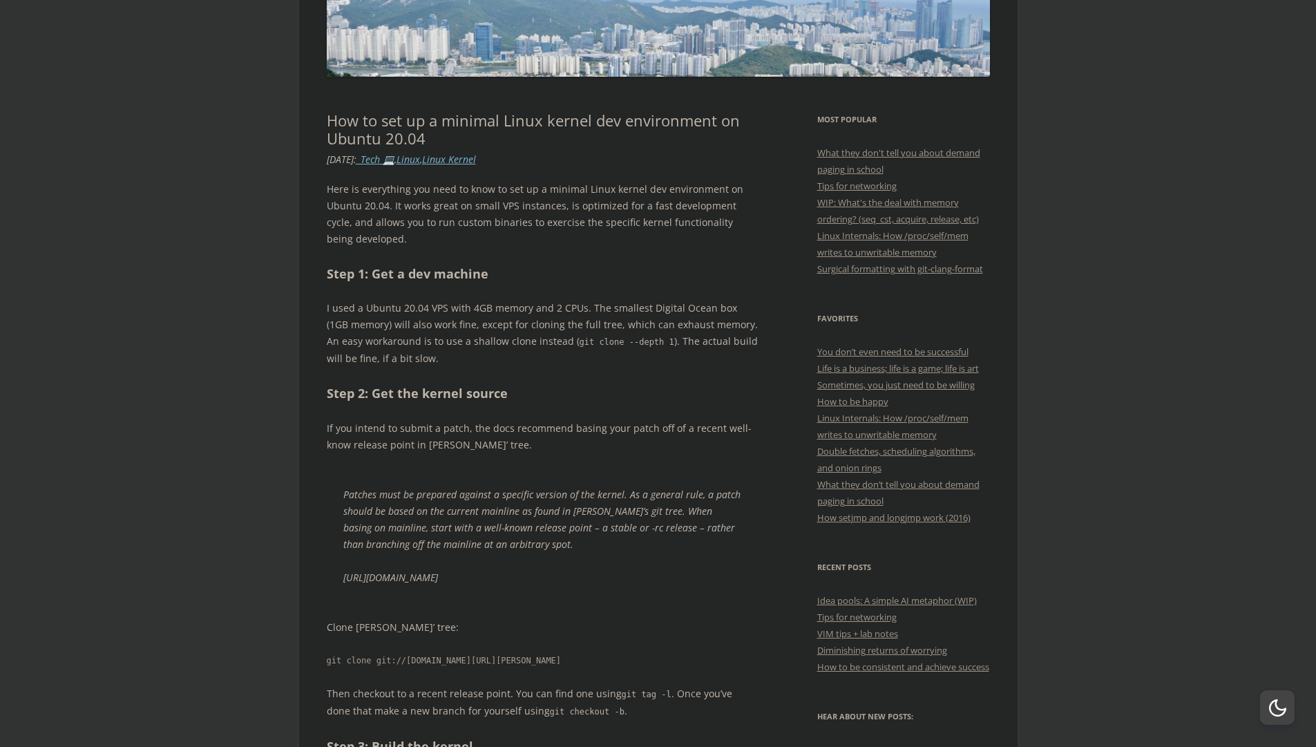
scroll to position [226, 0]
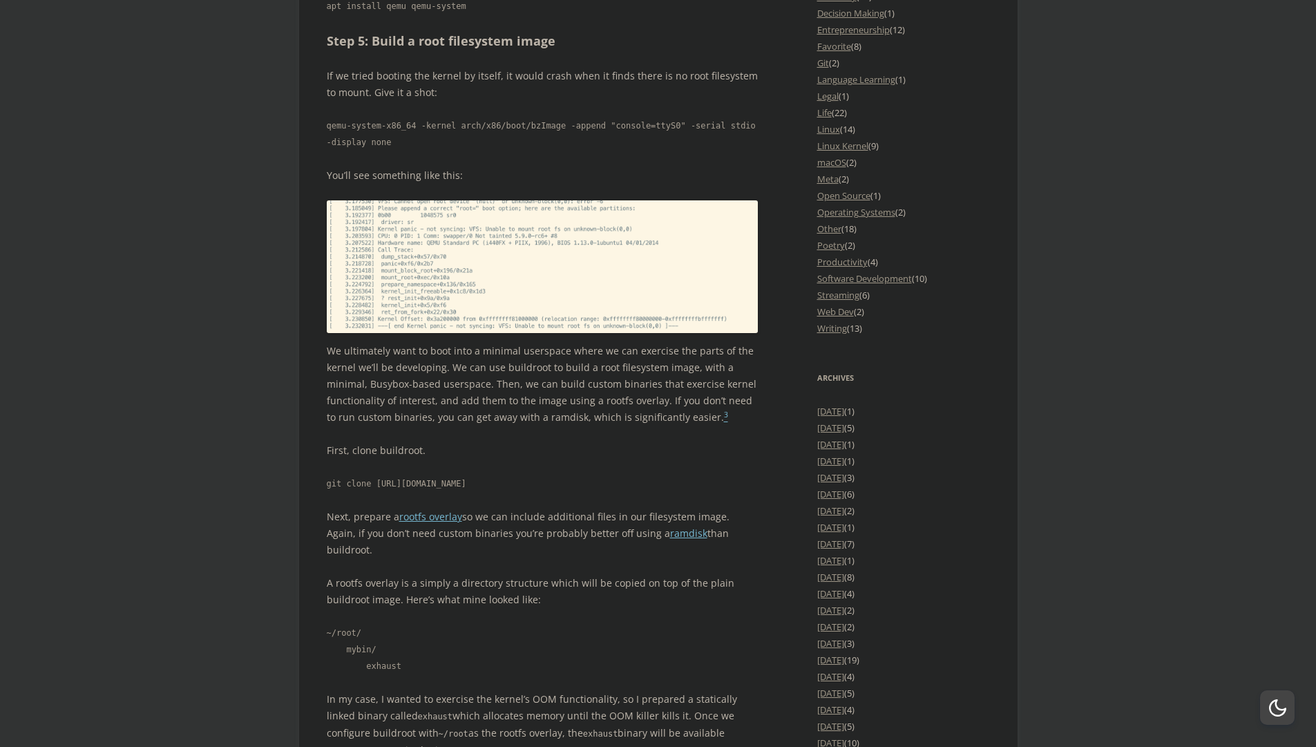
scroll to position [1549, 0]
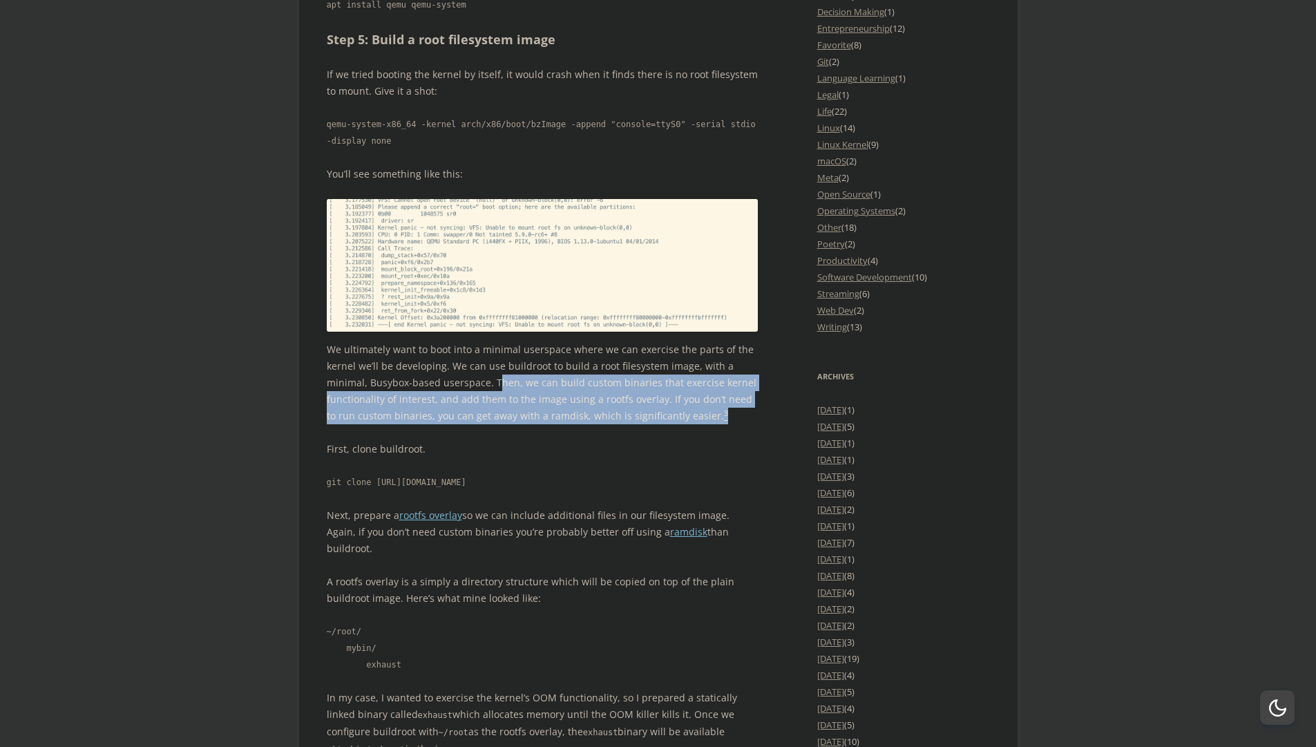
drag, startPoint x: 498, startPoint y: 382, endPoint x: 724, endPoint y: 413, distance: 228.0
click at [724, 413] on p "We ultimately want to boot into a minimal userspace where we can exercise the p…" at bounding box center [543, 382] width 432 height 83
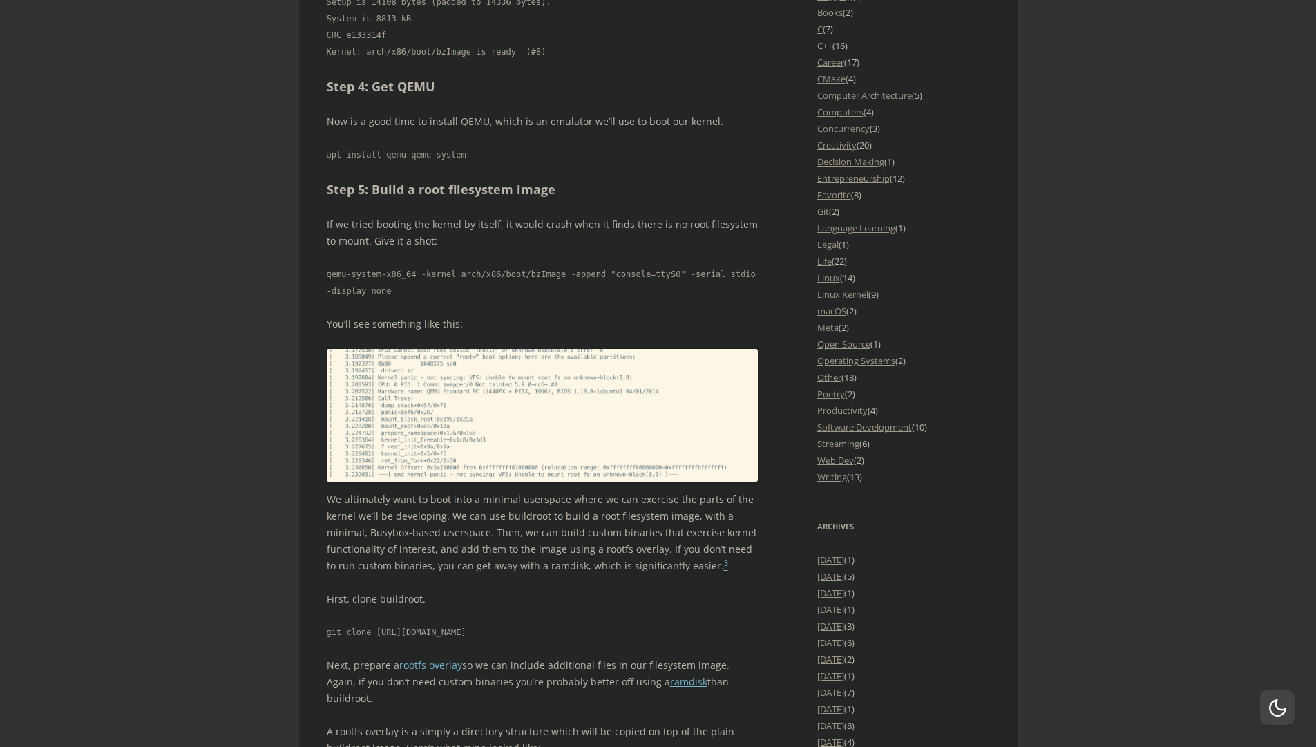
scroll to position [1398, 0]
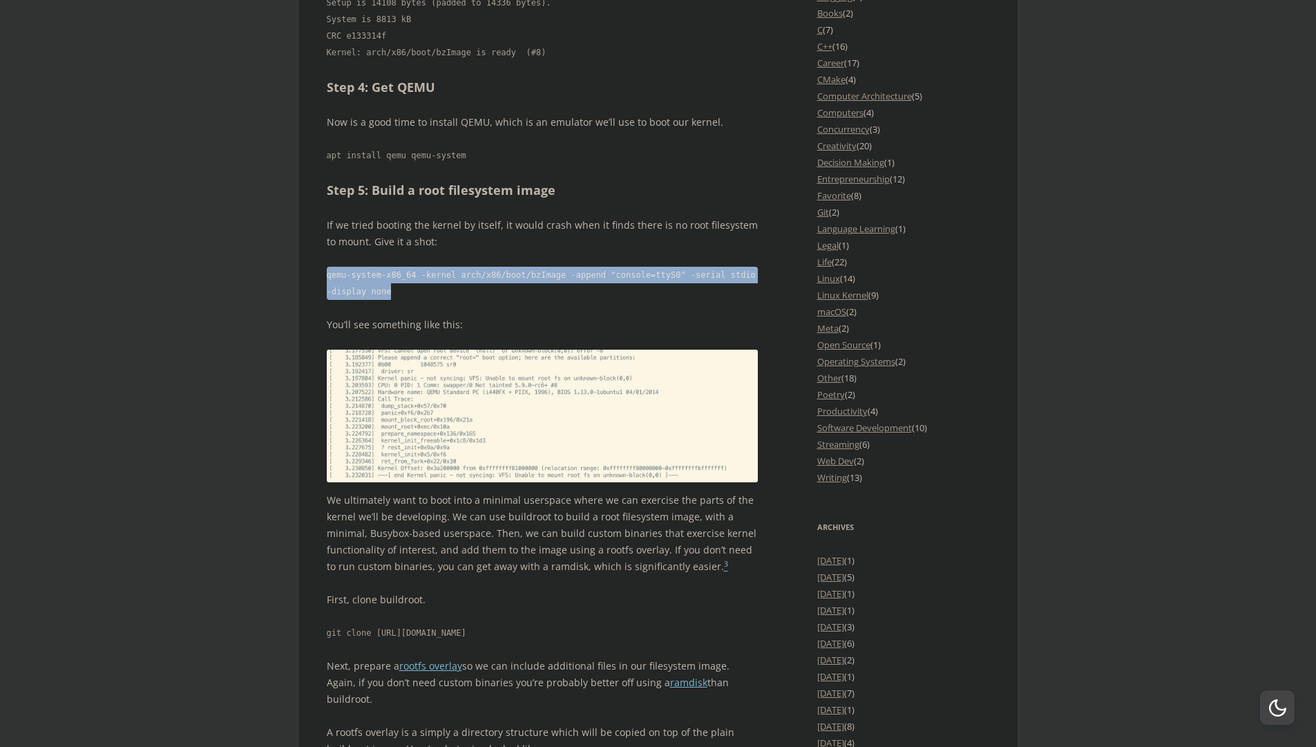
drag, startPoint x: 328, startPoint y: 276, endPoint x: 464, endPoint y: 294, distance: 137.4
click at [464, 294] on code "qemu-system-x86_64 -kernel arch/x86/boot/bzImage -append "console=ttyS0" -seria…" at bounding box center [543, 283] width 432 height 33
copy code "qemu-system-x86_64 -kernel arch/x86/boot/bzImage -append "console=ttyS0" -seria…"
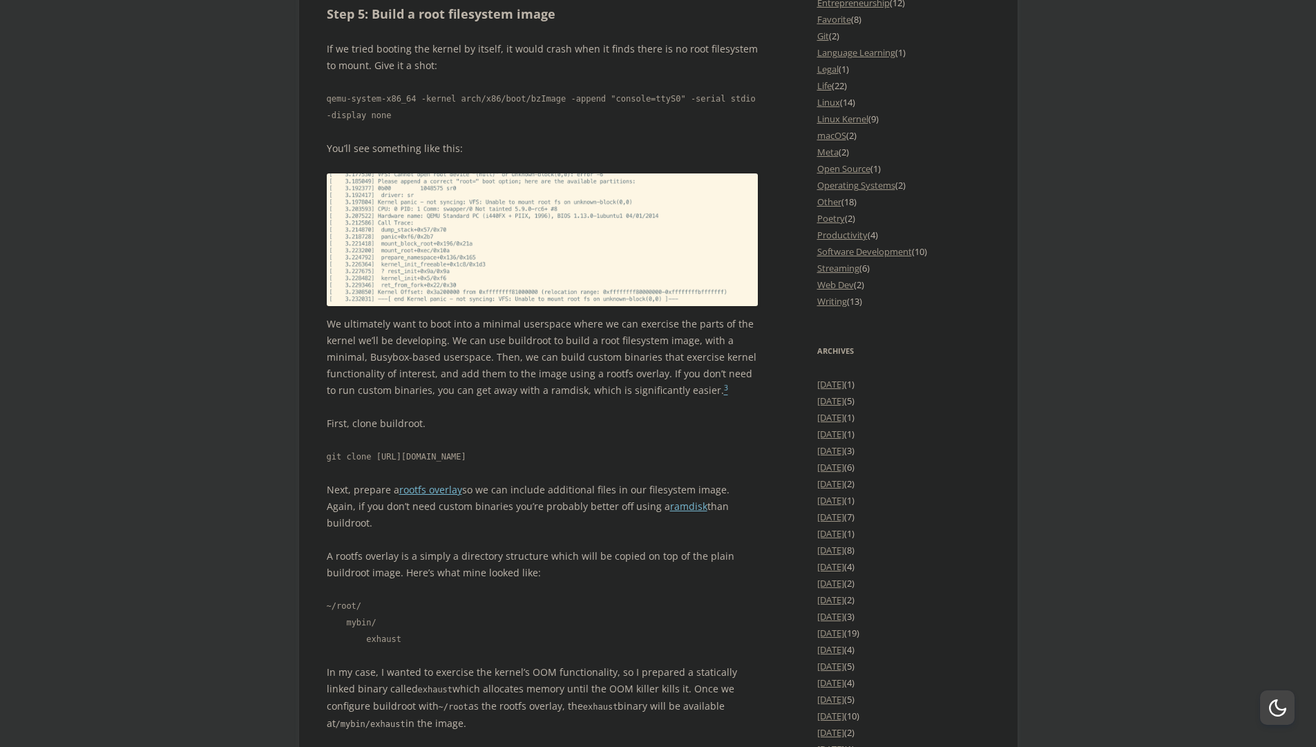
scroll to position [1576, 0]
click at [670, 507] on link "ramdisk" at bounding box center [688, 504] width 37 height 13
drag, startPoint x: 376, startPoint y: 457, endPoint x: 517, endPoint y: 453, distance: 141.0
click at [517, 453] on code "git clone [URL][DOMAIN_NAME]" at bounding box center [543, 455] width 432 height 17
copy code "[URL][DOMAIN_NAME]"
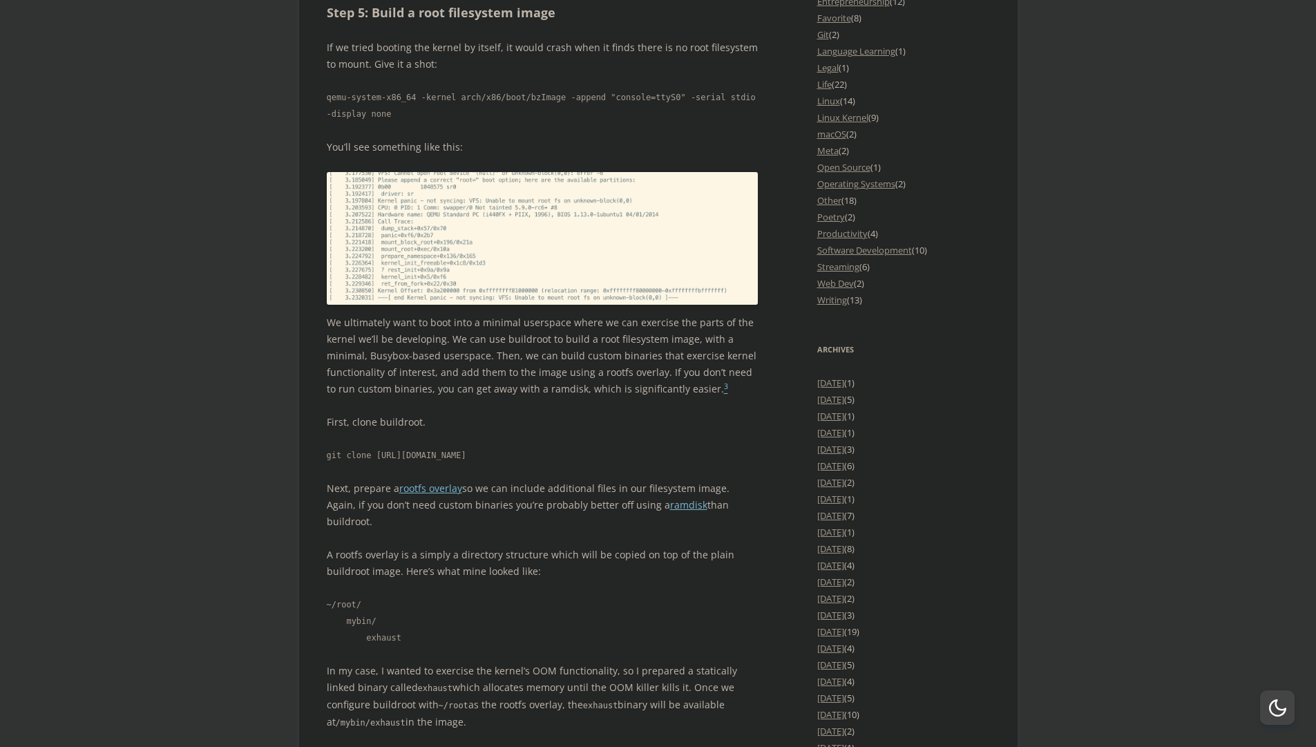
click at [634, 447] on code "git clone [URL][DOMAIN_NAME]" at bounding box center [543, 455] width 432 height 17
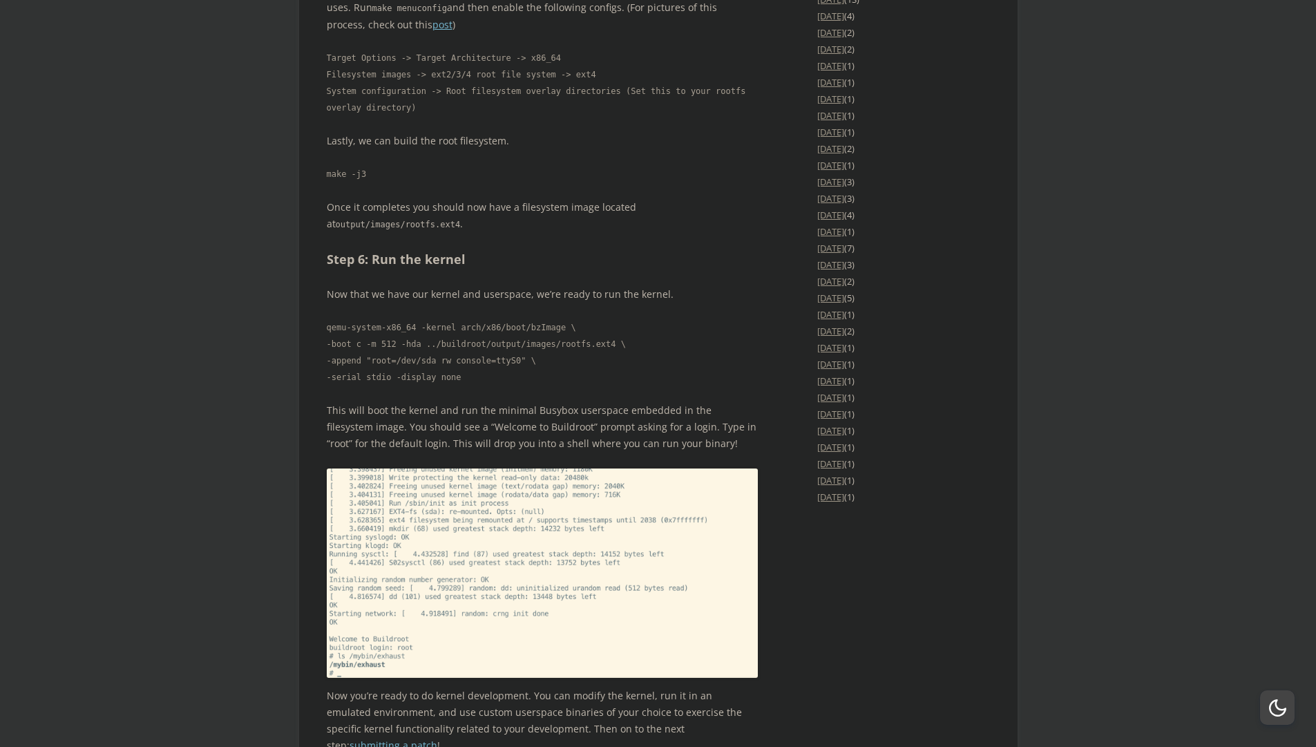
scroll to position [2345, 0]
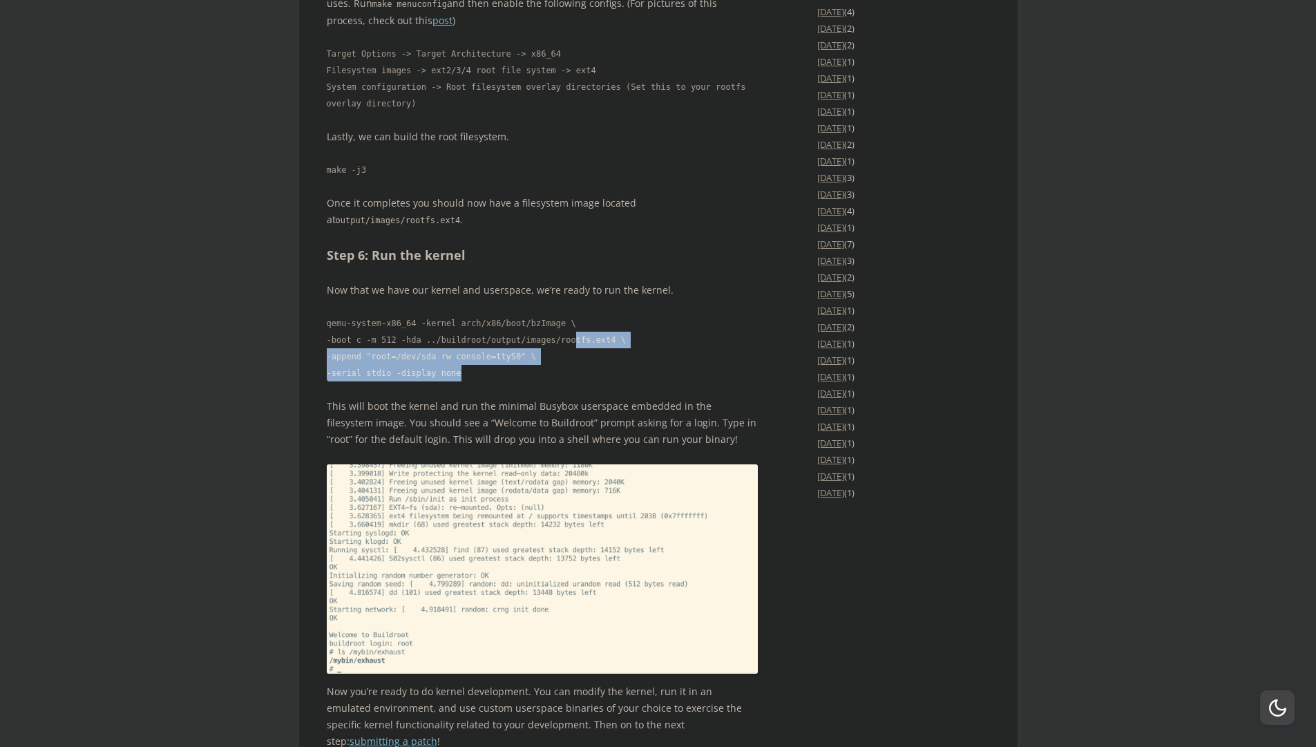
drag, startPoint x: 570, startPoint y: 365, endPoint x: 577, endPoint y: 318, distance: 47.5
click at [577, 318] on code "qemu-system-x86_64 -kernel arch/x86/boot/bzImage \ -boot c -m 512 -hda ../build…" at bounding box center [543, 348] width 432 height 66
click at [327, 398] on p "This will boot the kernel and run the minimal Busybox userspace embedded in the…" at bounding box center [543, 423] width 432 height 50
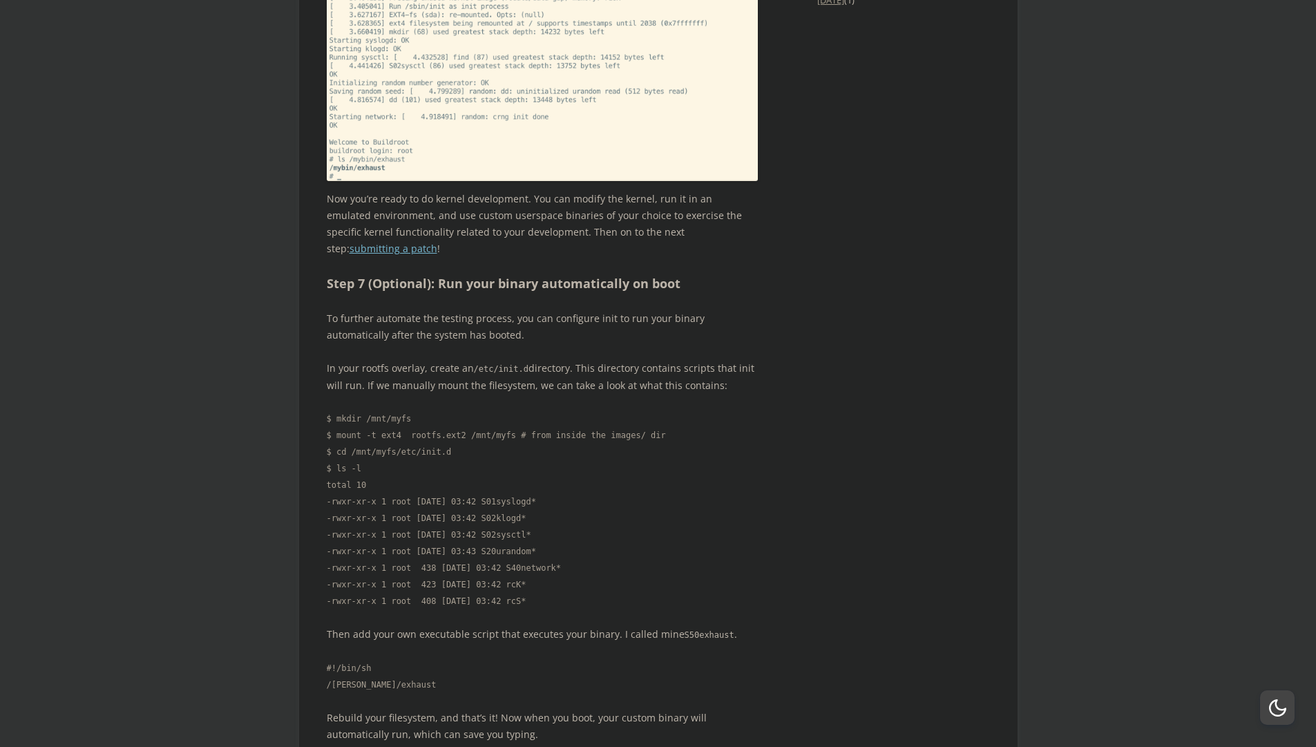
scroll to position [2844, 0]
